Goal: Register for event/course

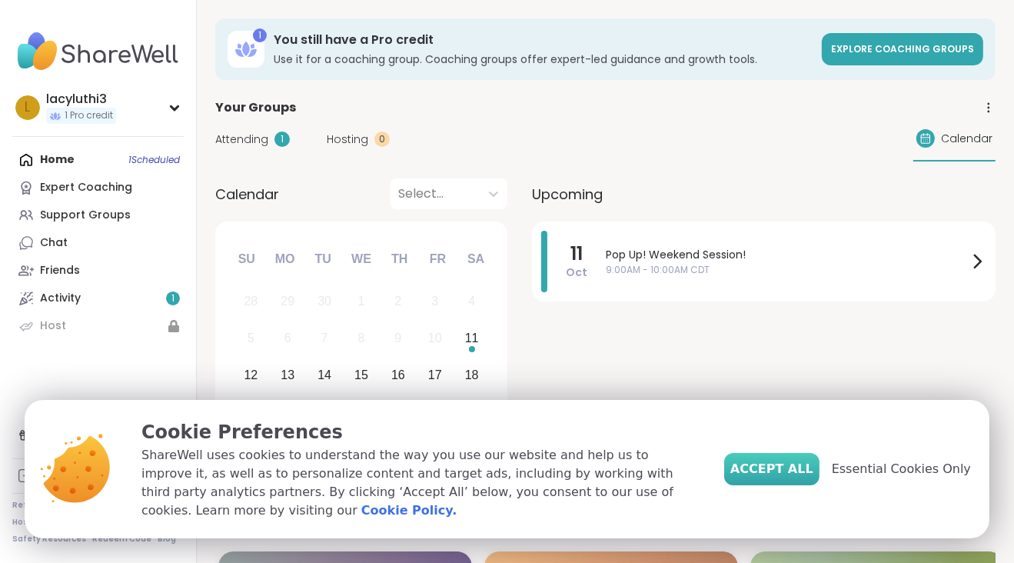
click at [811, 469] on span "Accept All" at bounding box center [772, 469] width 83 height 18
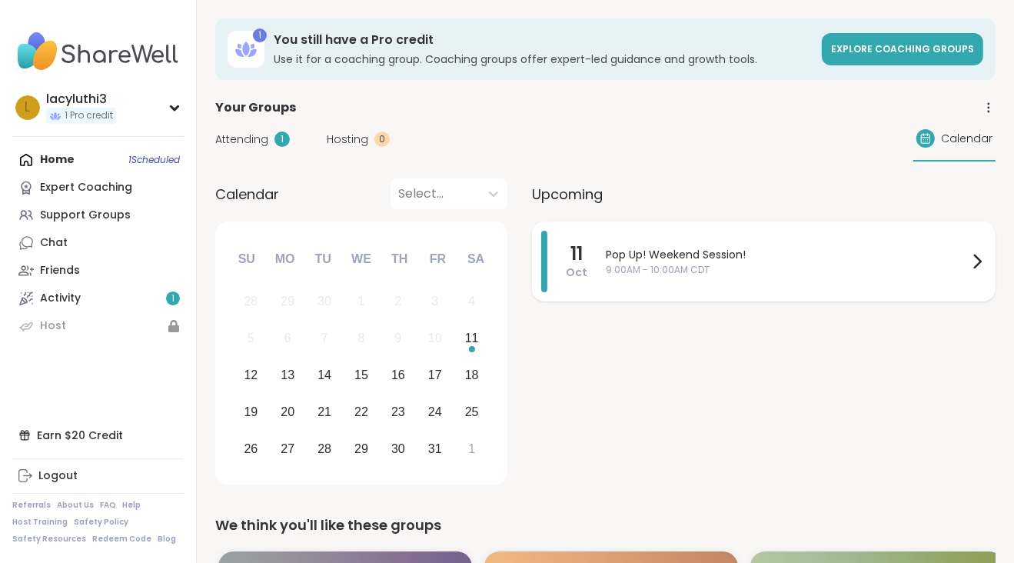
click at [643, 269] on span "9:00AM - 10:00AM CDT" at bounding box center [787, 270] width 362 height 14
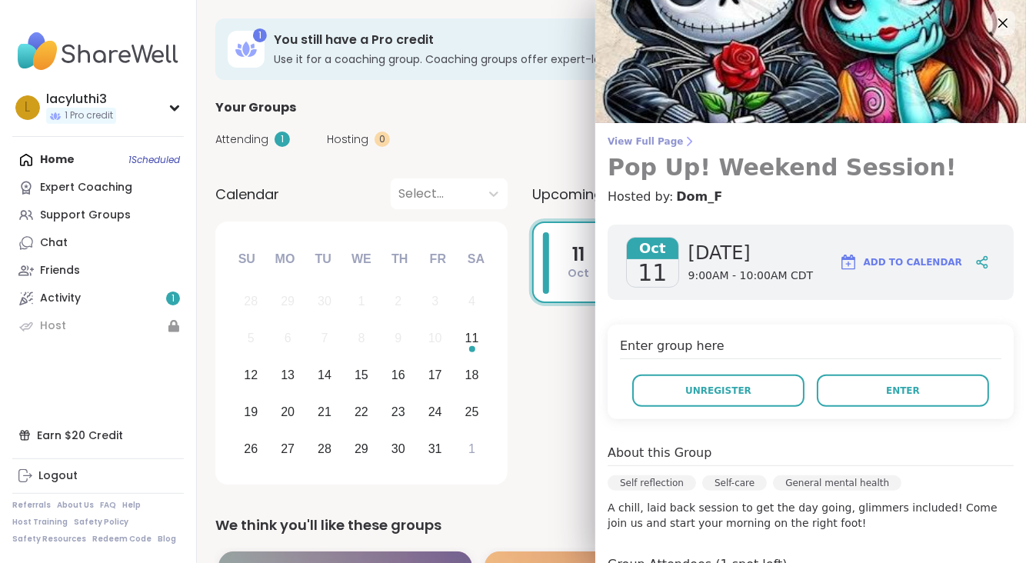
click at [618, 148] on link "View Full Page Pop Up! Weekend Session!" at bounding box center [811, 158] width 406 height 46
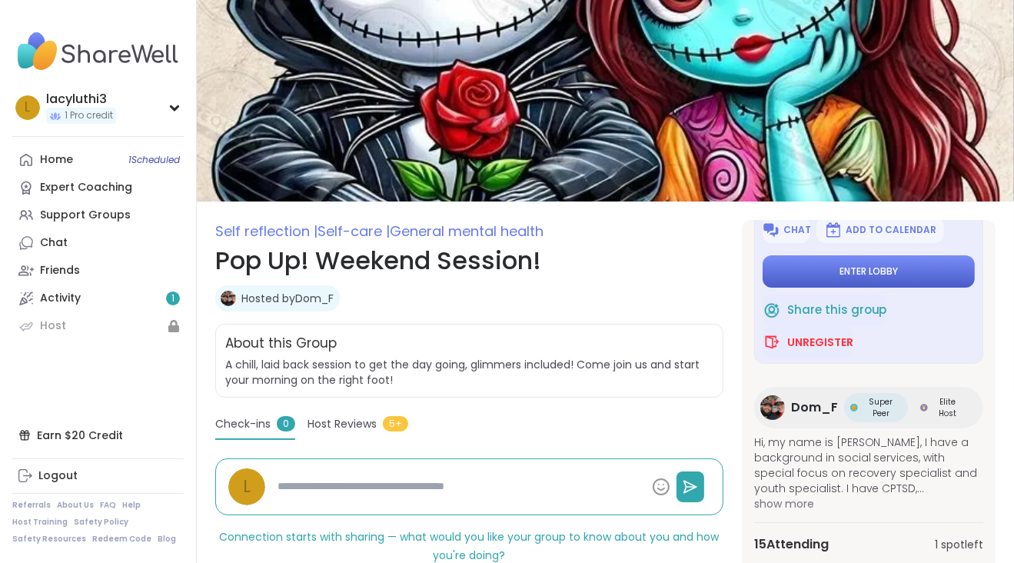
click at [818, 276] on button "Enter lobby" at bounding box center [869, 271] width 212 height 32
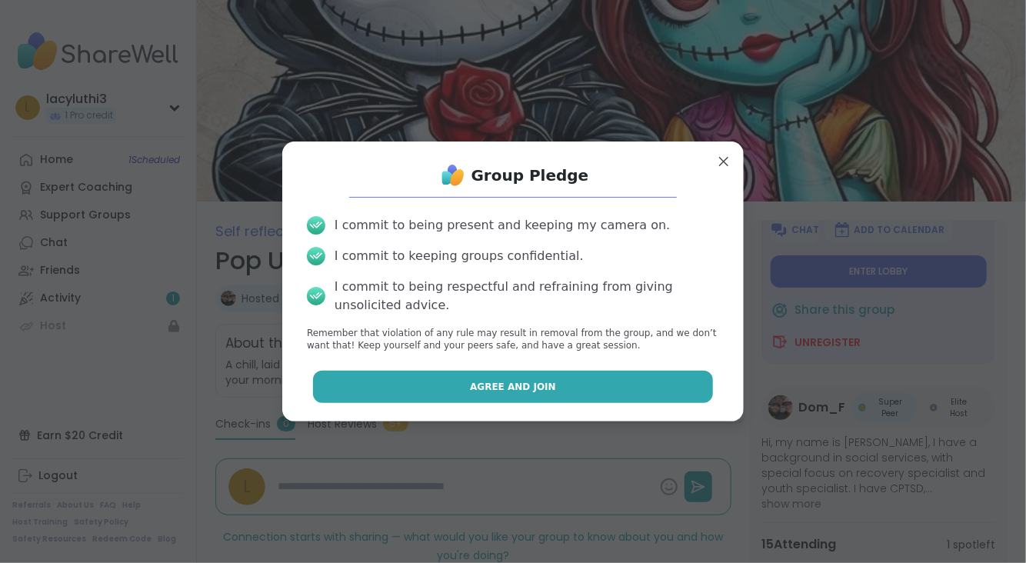
click at [496, 391] on span "Agree and Join" at bounding box center [513, 387] width 86 height 14
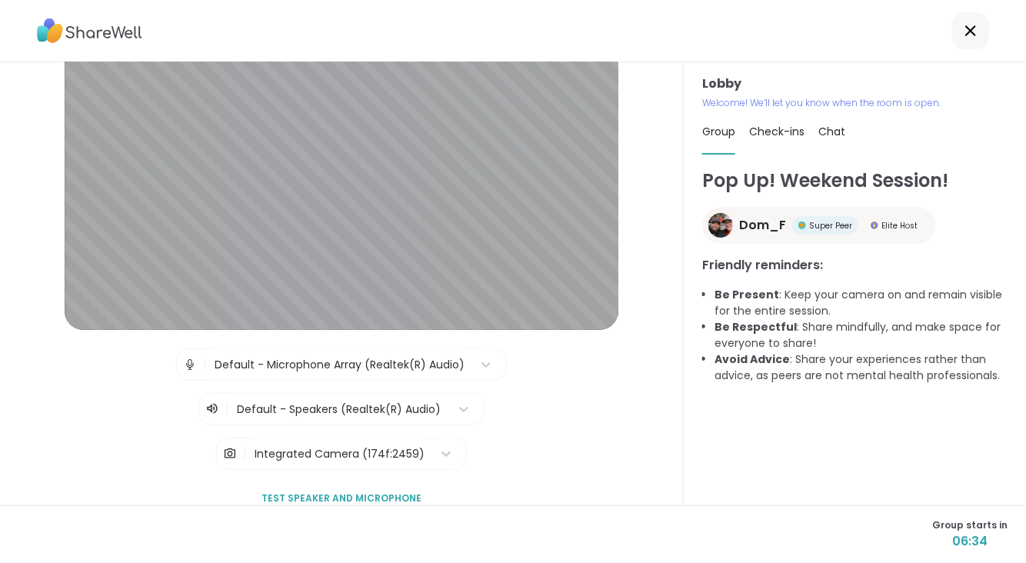
scroll to position [77, 0]
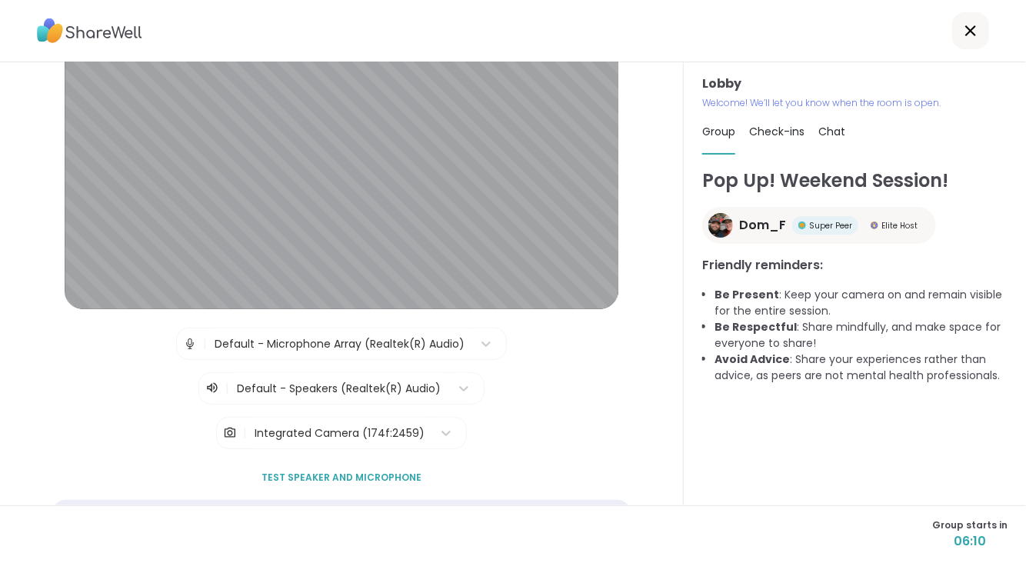
click at [832, 126] on span "Chat" at bounding box center [831, 131] width 27 height 15
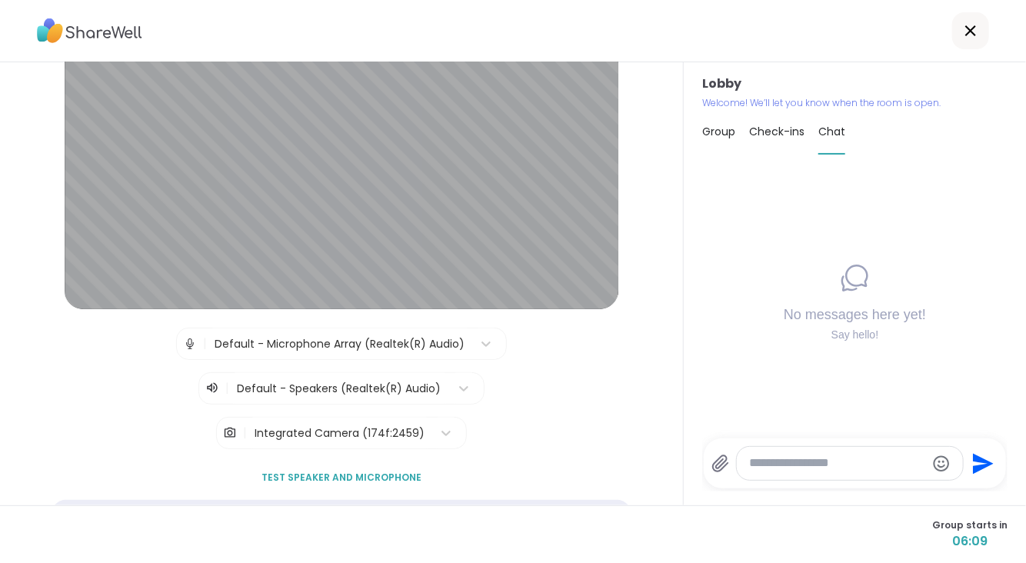
click at [766, 134] on span "Check-ins" at bounding box center [776, 131] width 55 height 15
type textarea "*"
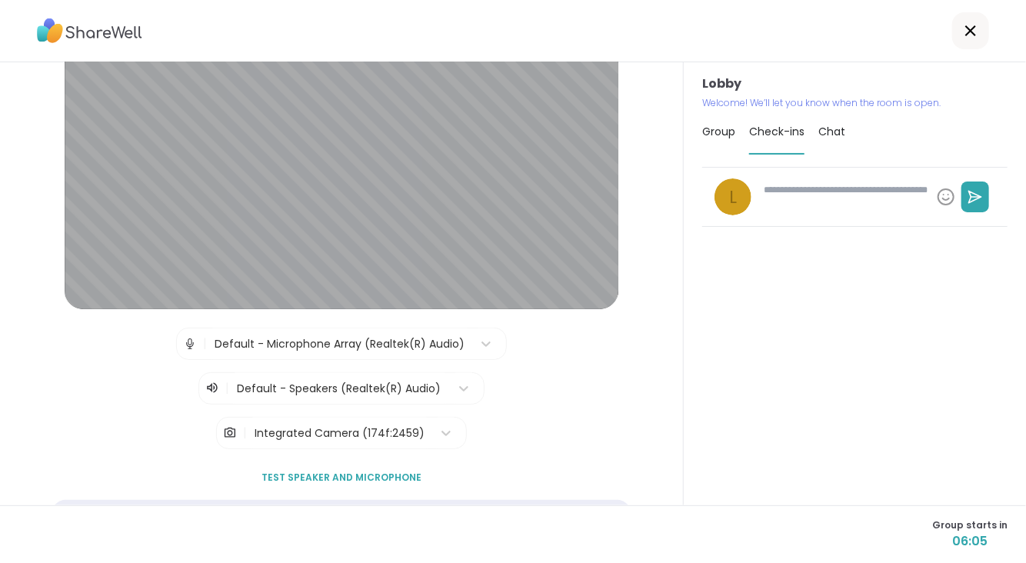
click at [720, 132] on span "Group" at bounding box center [718, 131] width 33 height 15
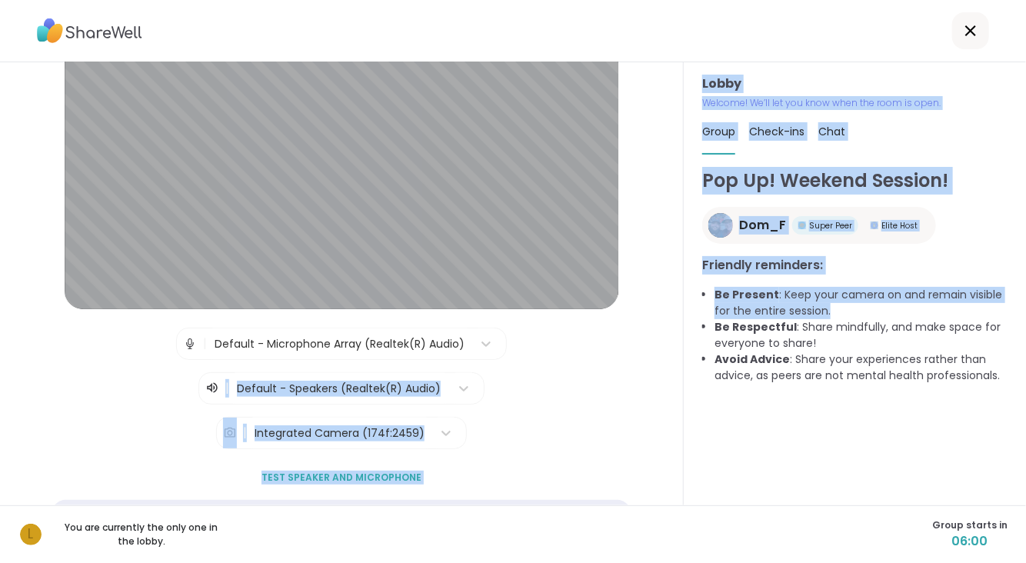
drag, startPoint x: 675, startPoint y: 311, endPoint x: 682, endPoint y: 318, distance: 9.3
click at [682, 319] on div "Lobby | Default - Microphone Array (Realtek(R) Audio) | Default - Speakers (Rea…" at bounding box center [513, 283] width 1026 height 443
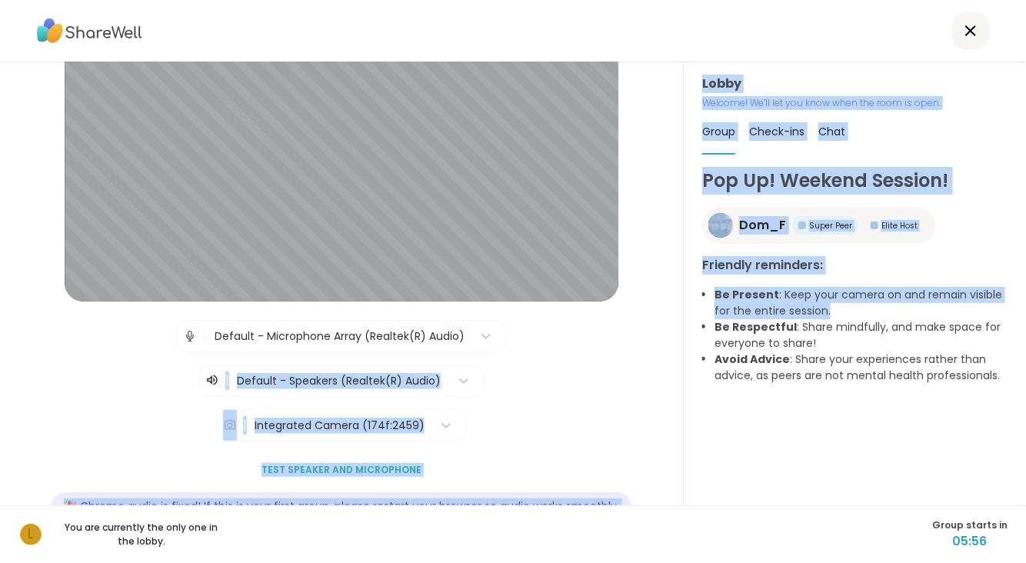
scroll to position [129, 0]
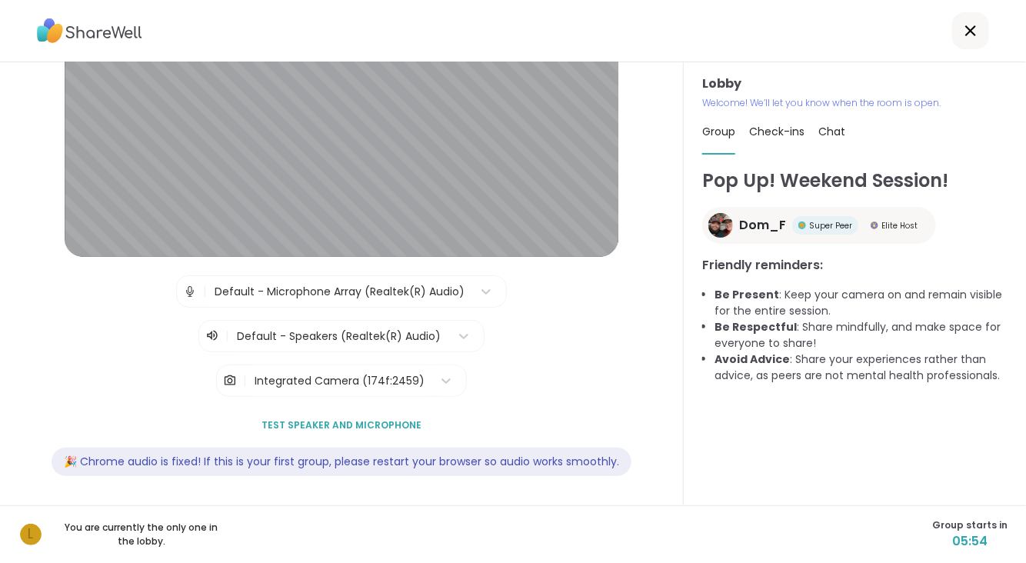
click at [965, 30] on icon at bounding box center [970, 30] width 11 height 11
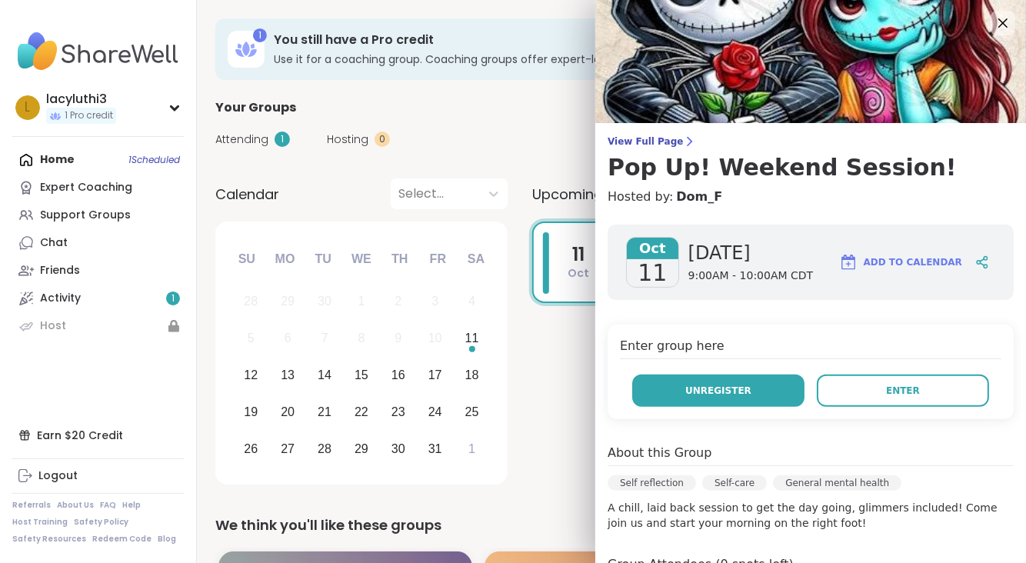
click at [708, 392] on span "Unregister" at bounding box center [718, 391] width 66 height 14
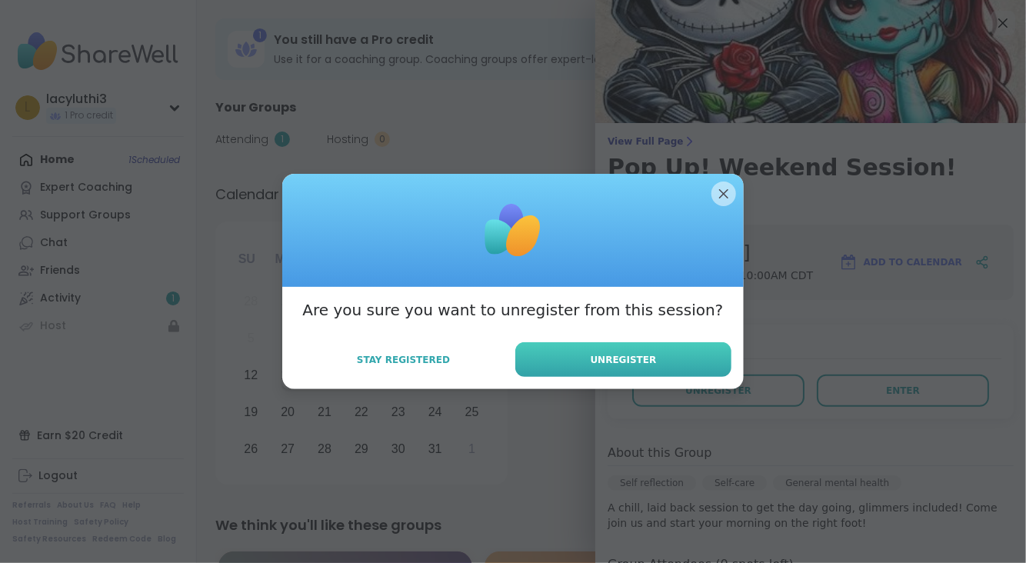
click at [578, 356] on button "Unregister" at bounding box center [623, 359] width 216 height 35
